Goal: Task Accomplishment & Management: Use online tool/utility

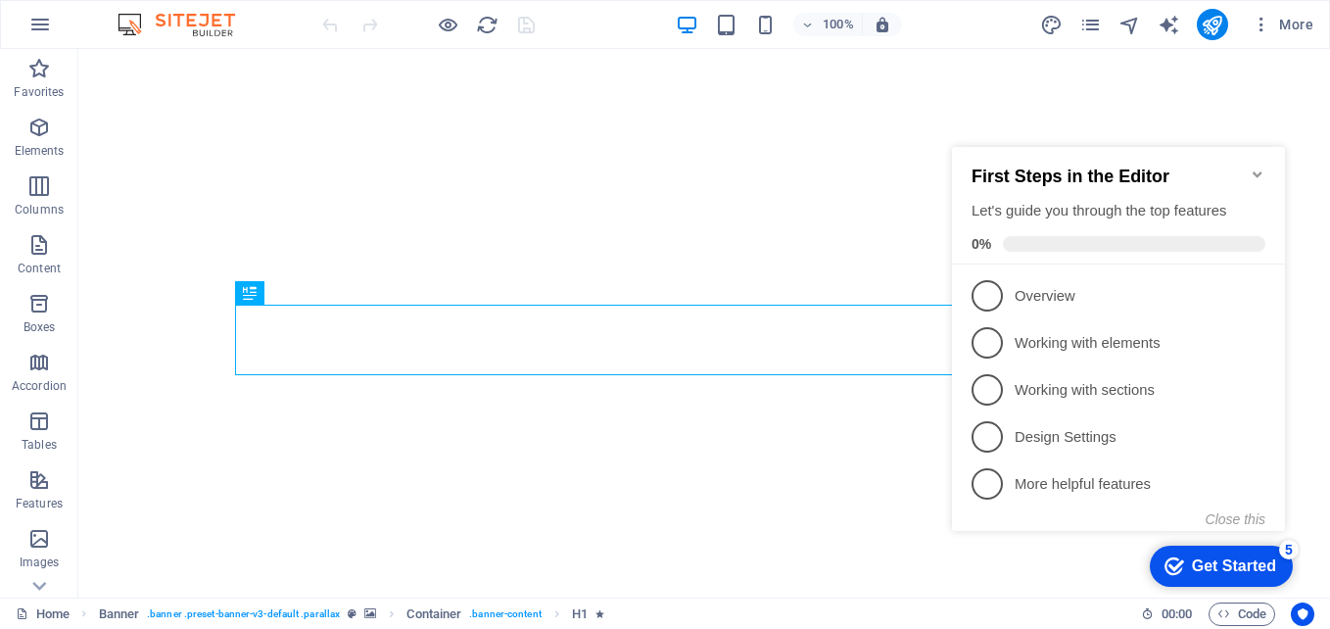
click at [1261, 171] on icon "Minimize checklist" at bounding box center [1256, 174] width 9 height 6
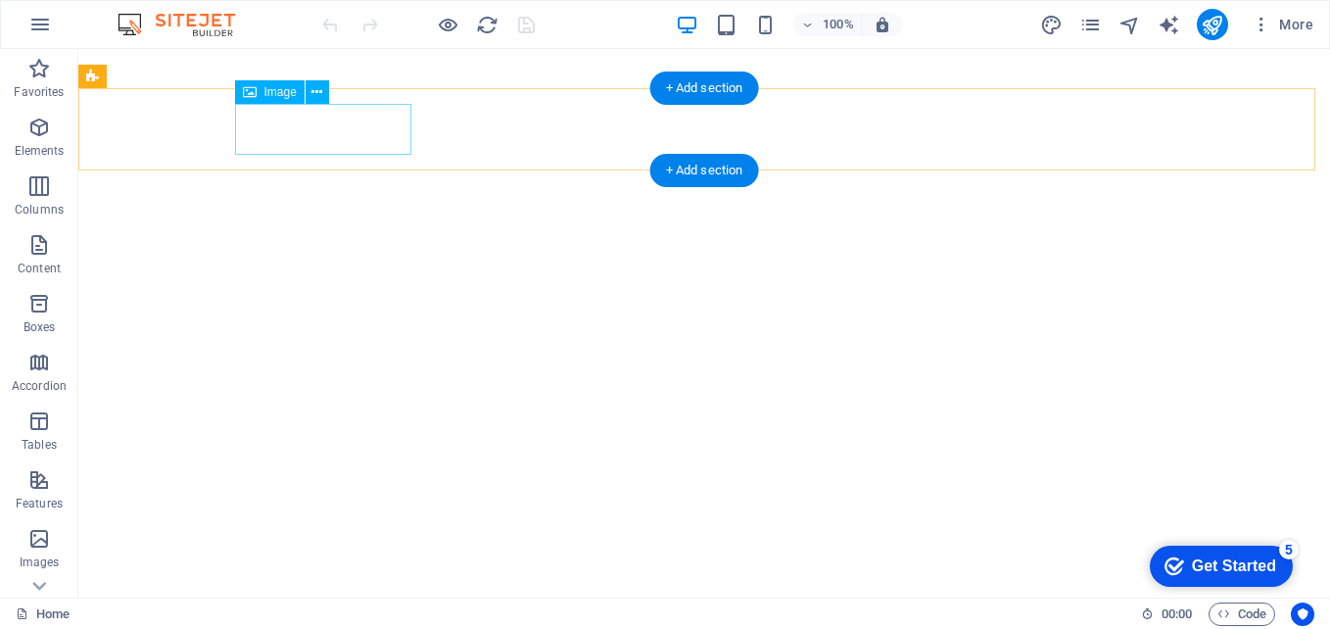
select select "px"
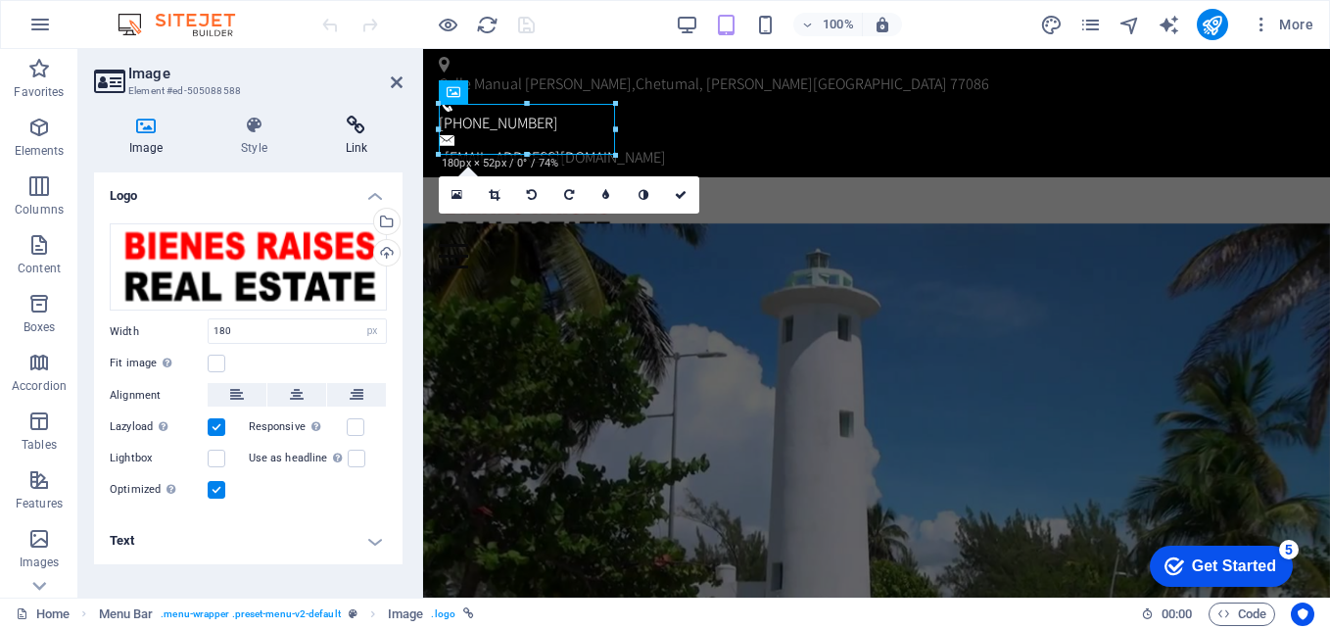
click at [356, 126] on icon at bounding box center [356, 126] width 92 height 20
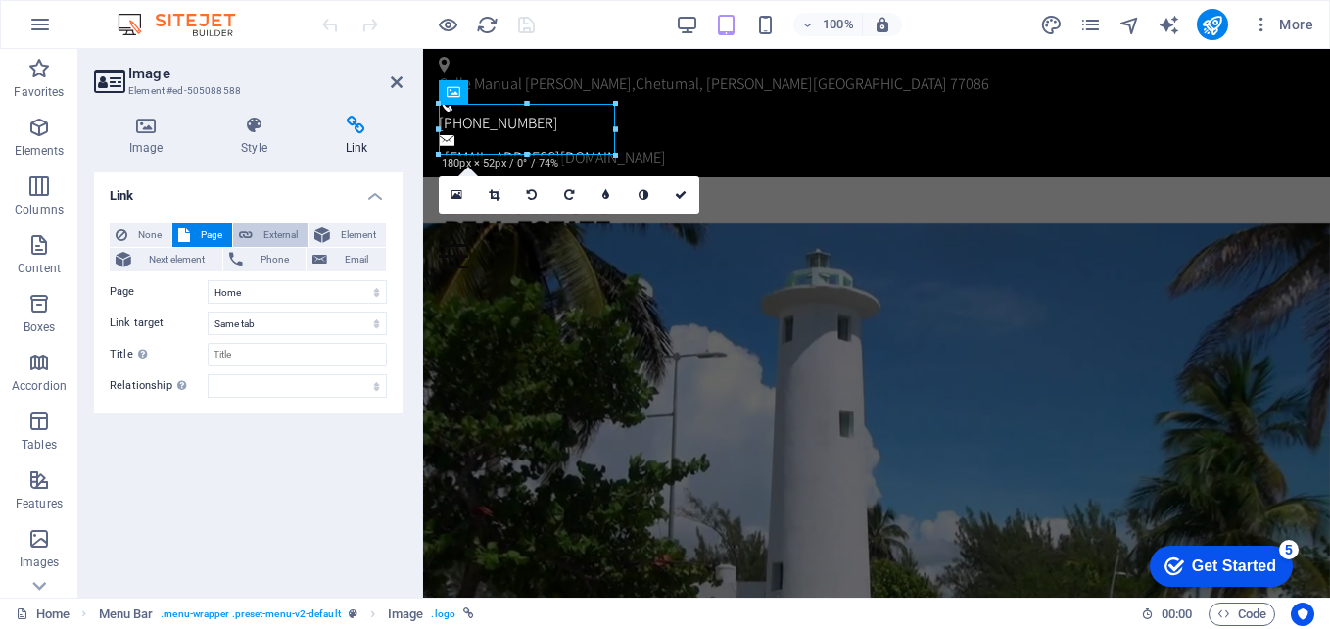
click at [270, 231] on span "External" at bounding box center [279, 234] width 43 height 23
select select "blank"
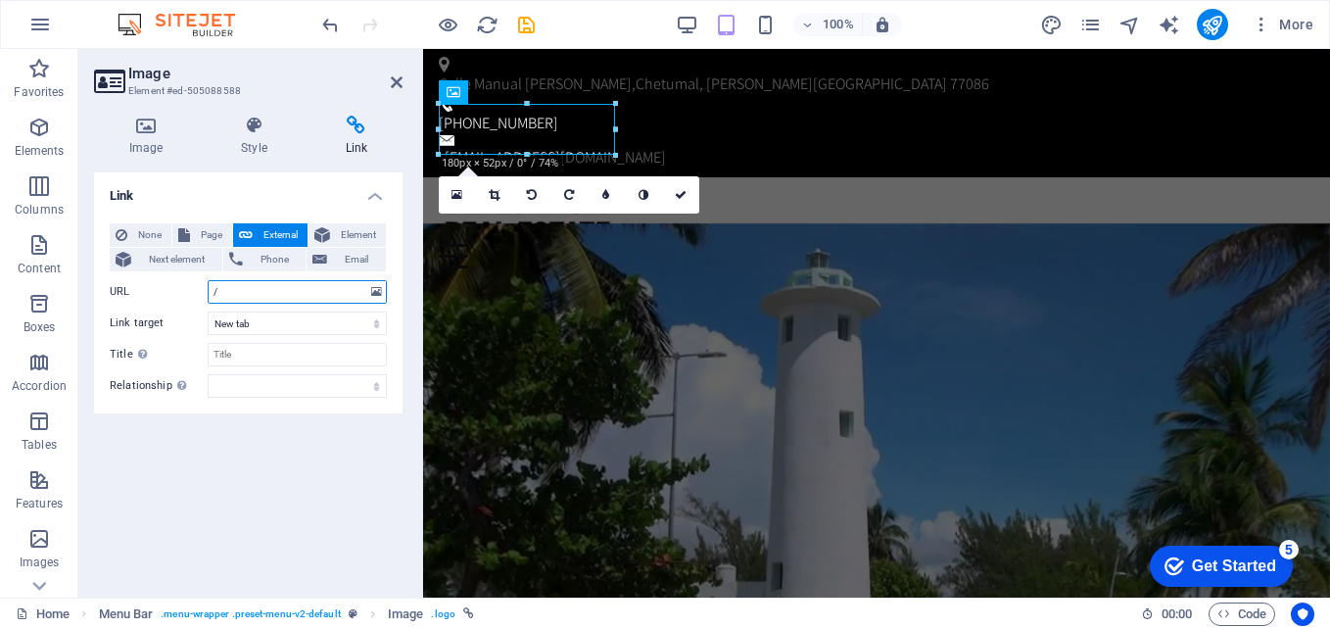
paste input "https://detodomahahual.com/bienesraises/"
type input "/https://detodomahahual.com/bienesraises/"
click at [360, 470] on div "Link None Page External Element Next element Phone Email Page Home Subpage Lega…" at bounding box center [248, 376] width 308 height 409
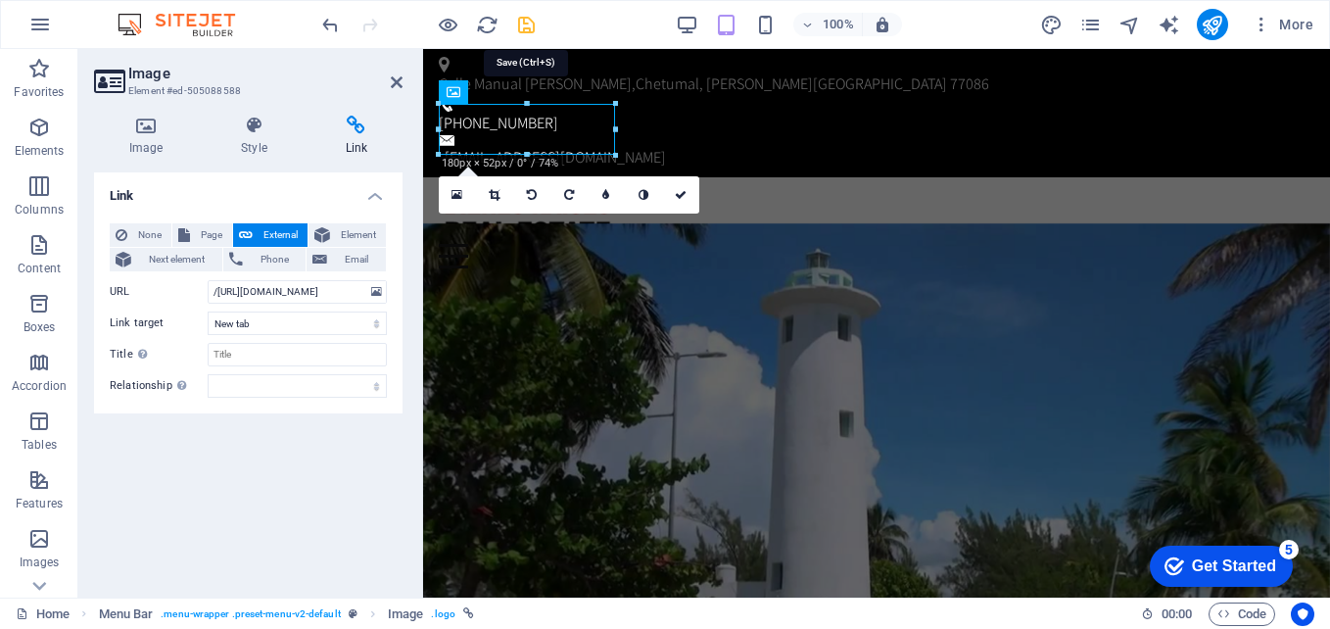
click at [528, 23] on icon "save" at bounding box center [526, 25] width 23 height 23
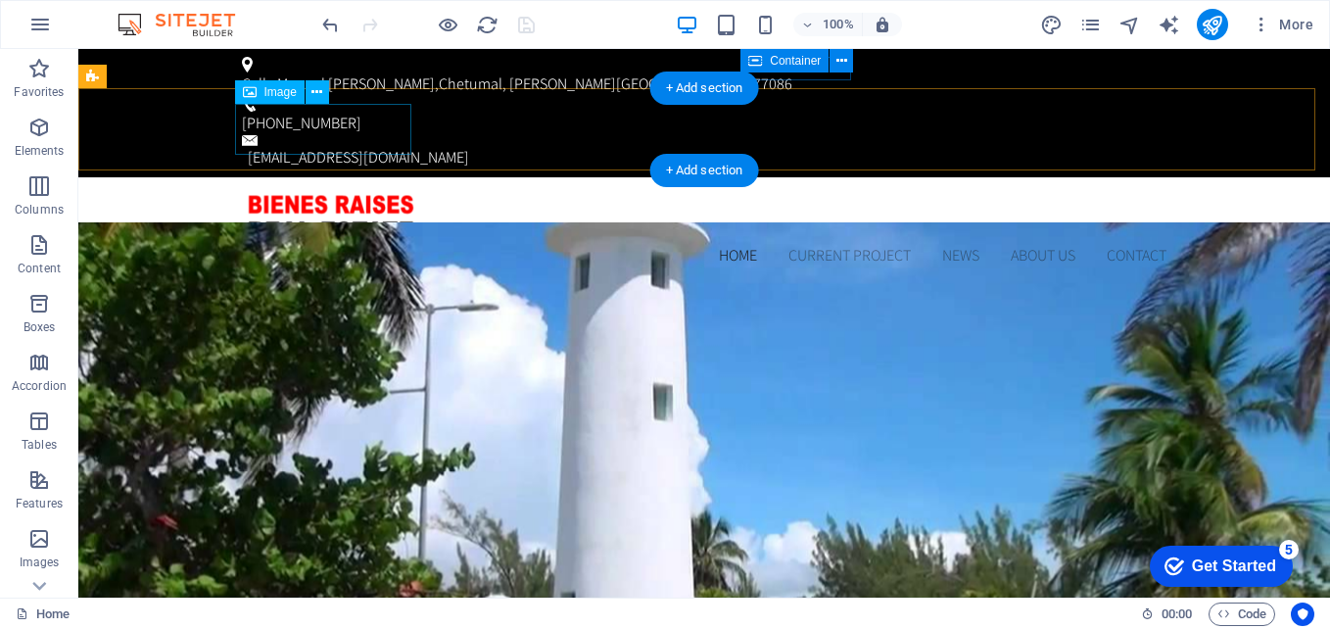
click at [313, 193] on figure at bounding box center [704, 218] width 924 height 51
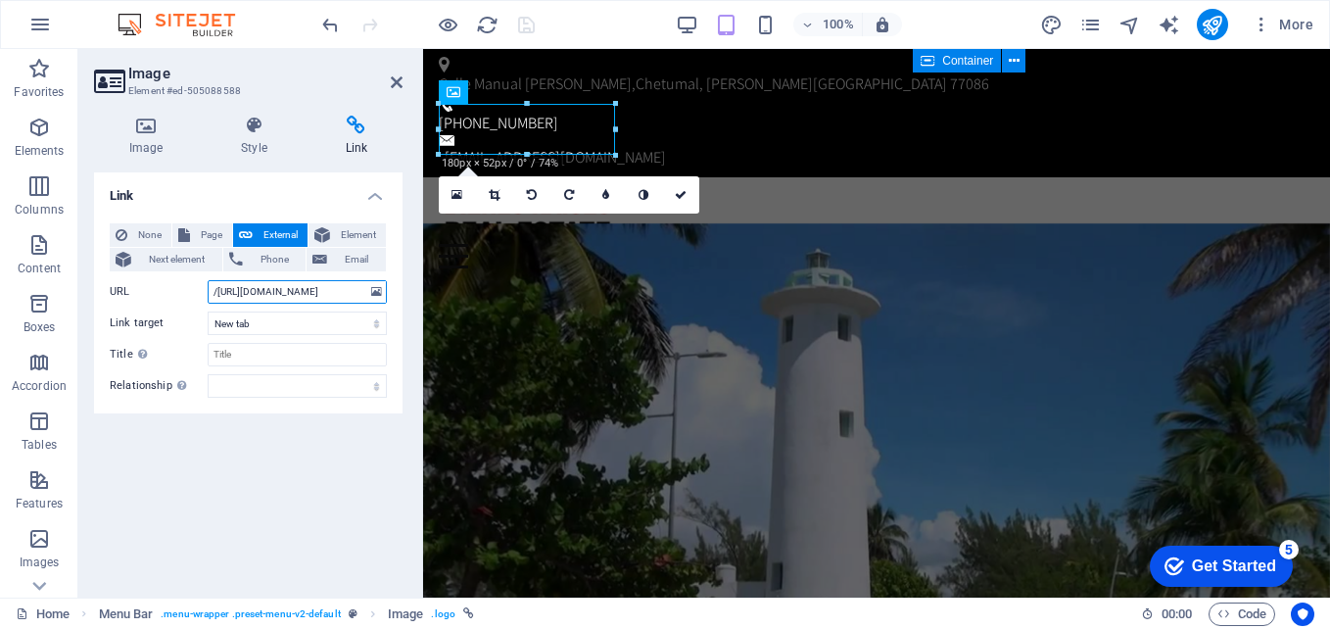
click at [290, 292] on input "/https://detodomahahual.com/bienesraises/" at bounding box center [297, 291] width 179 height 23
paste input "text"
type input "https://detodomahahual.com/bienesraises/"
click at [303, 484] on div "Link None Page External Element Next element Phone Email Page Home Subpage Lega…" at bounding box center [248, 376] width 308 height 409
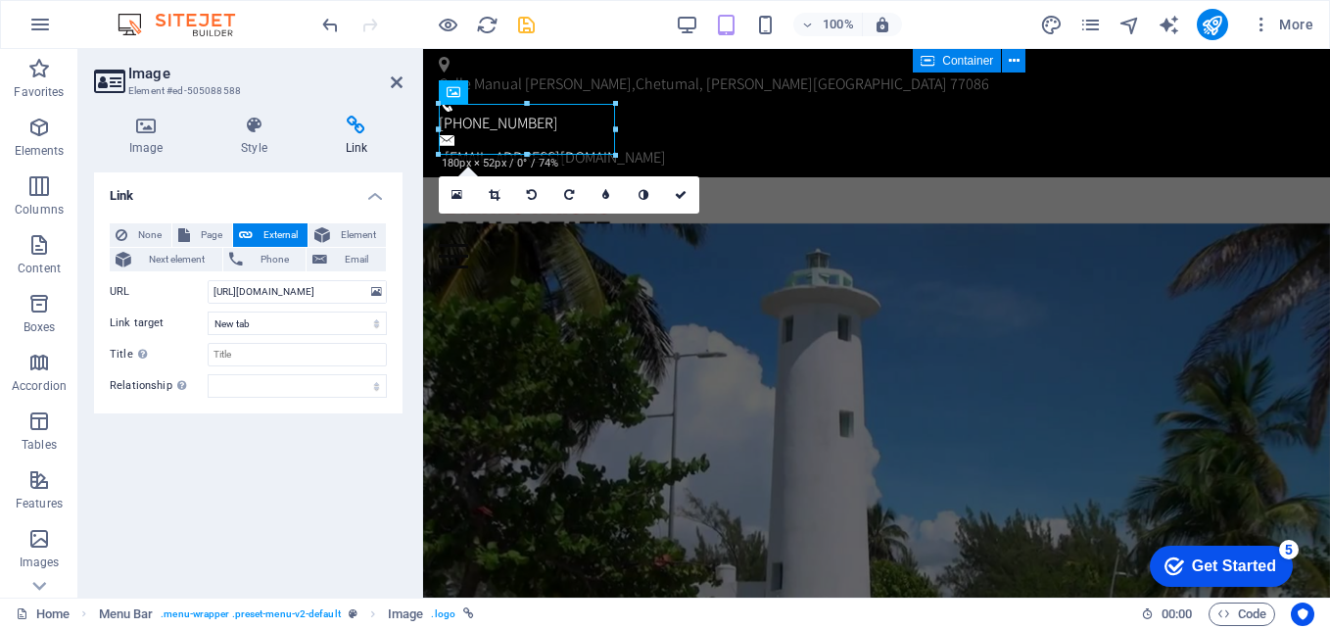
scroll to position [0, 0]
click at [399, 85] on icon at bounding box center [397, 82] width 12 height 16
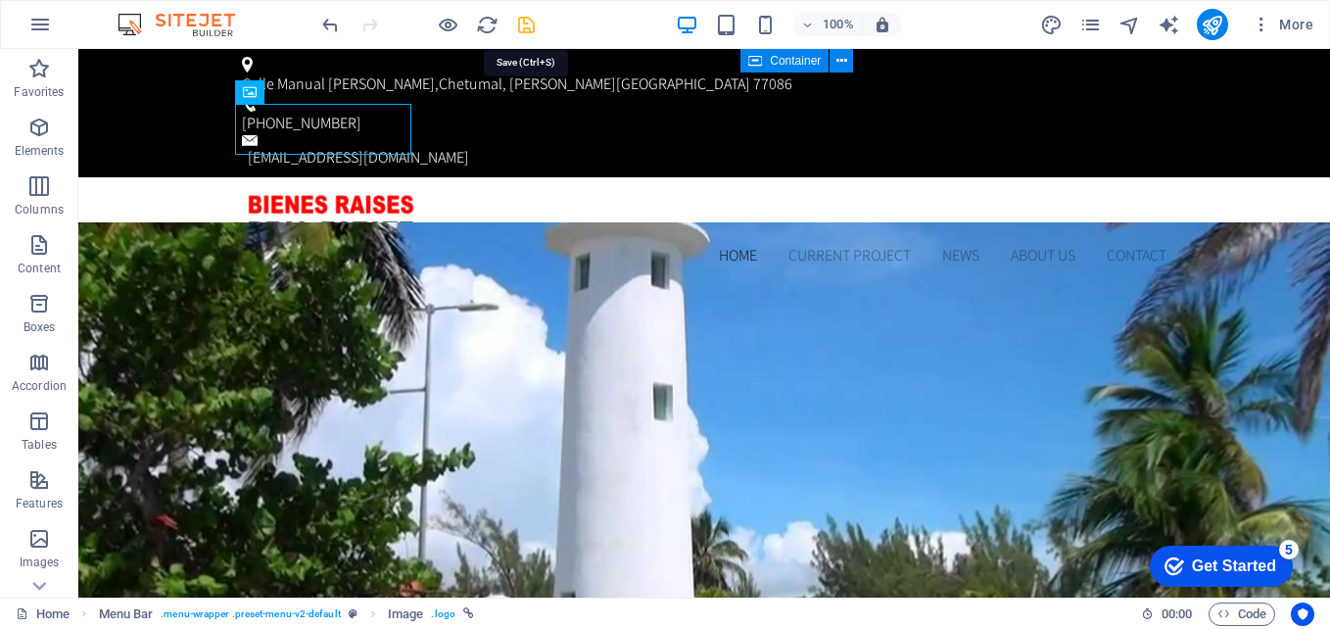
click at [529, 27] on icon "save" at bounding box center [526, 25] width 23 height 23
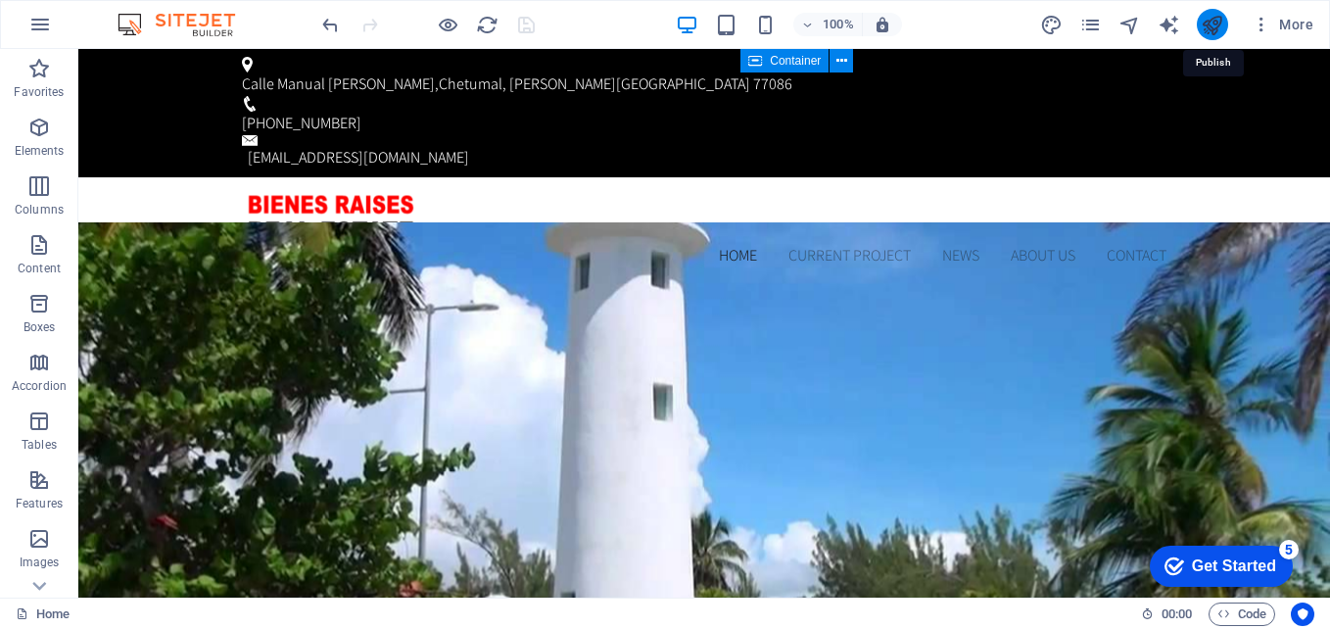
click at [1210, 24] on icon "publish" at bounding box center [1211, 25] width 23 height 23
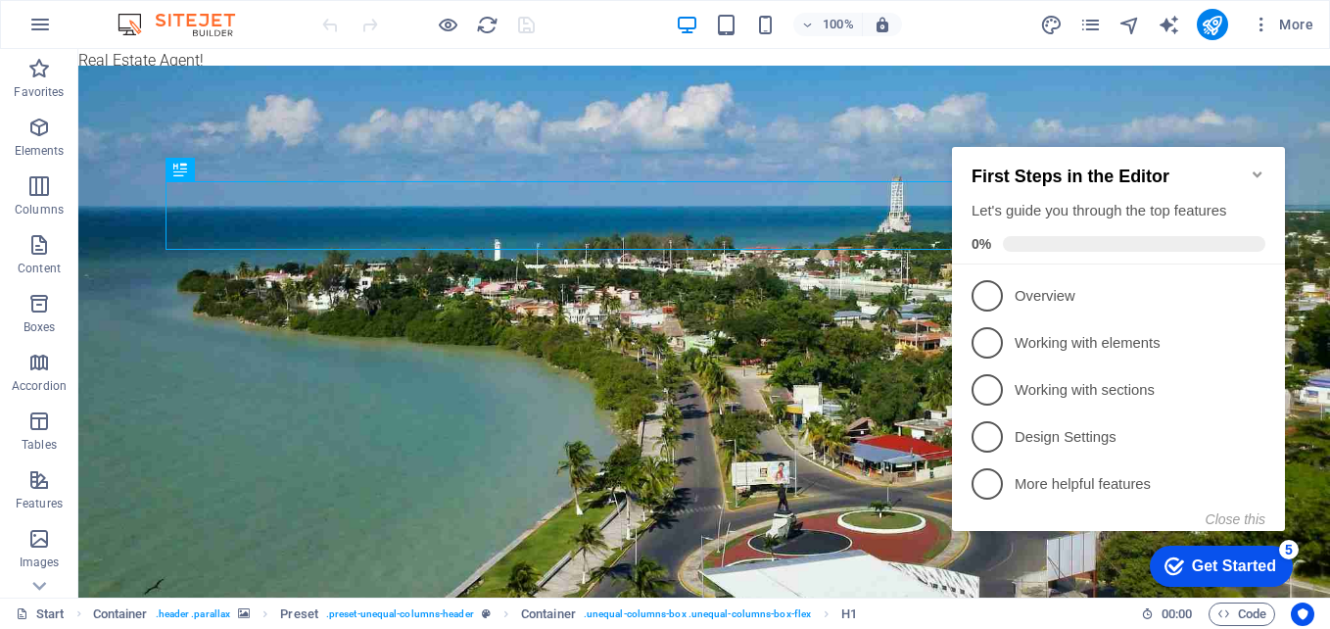
click at [1260, 166] on icon "Minimize checklist" at bounding box center [1257, 174] width 16 height 16
